Goal: Information Seeking & Learning: Find specific fact

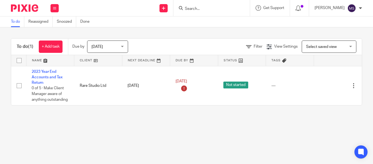
click at [186, 11] on input "Search" at bounding box center [208, 9] width 49 height 5
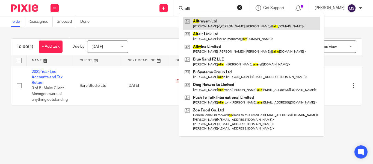
type input "allt"
click at [204, 23] on link at bounding box center [251, 23] width 137 height 13
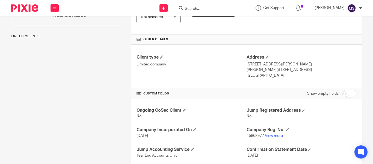
scroll to position [118, 0]
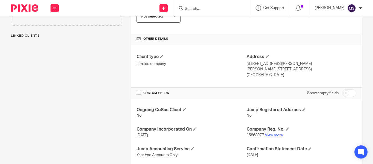
click at [275, 135] on link "View more" at bounding box center [274, 135] width 18 height 4
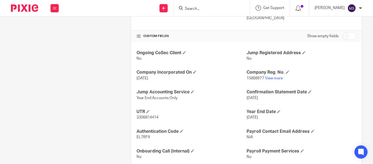
scroll to position [190, 0]
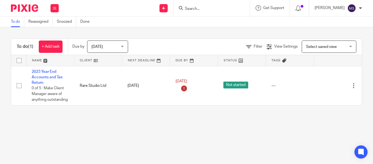
click at [184, 10] on input "Search" at bounding box center [208, 9] width 49 height 5
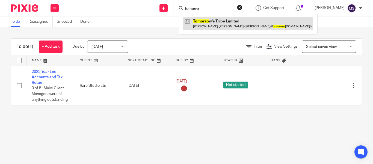
type input "tomorro"
click at [205, 21] on link at bounding box center [248, 23] width 130 height 13
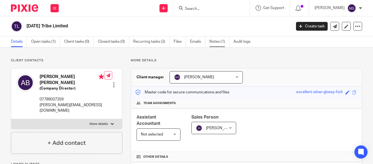
click at [217, 42] on link "Notes (1)" at bounding box center [220, 41] width 20 height 11
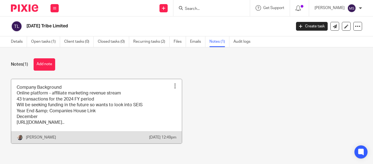
click at [73, 108] on link at bounding box center [96, 111] width 171 height 64
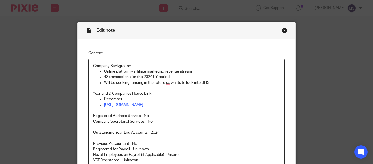
click at [283, 31] on div "Close this dialog window" at bounding box center [284, 30] width 5 height 5
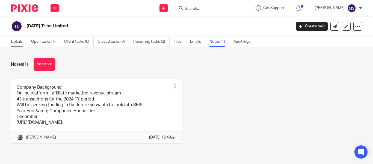
click at [11, 40] on link "Details" at bounding box center [19, 41] width 16 height 11
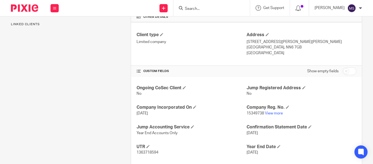
scroll to position [140, 0]
click at [265, 112] on link "View more" at bounding box center [274, 113] width 18 height 4
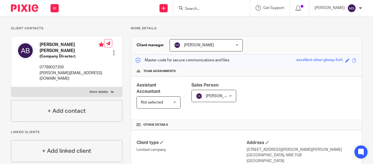
scroll to position [0, 0]
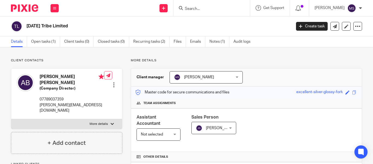
click at [48, 76] on h4 "[PERSON_NAME] [PERSON_NAME]" at bounding box center [72, 80] width 64 height 12
copy h4 "[PERSON_NAME]"
click at [63, 28] on h2 "[DATE] Tribe Limited" at bounding box center [130, 26] width 209 height 6
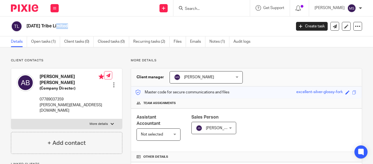
click at [63, 28] on h2 "[DATE] Tribe Limited" at bounding box center [130, 26] width 209 height 6
copy main "[DATE] Tribe Limited Create task Update from Companies House Export data Merge …"
